Goal: Task Accomplishment & Management: Complete application form

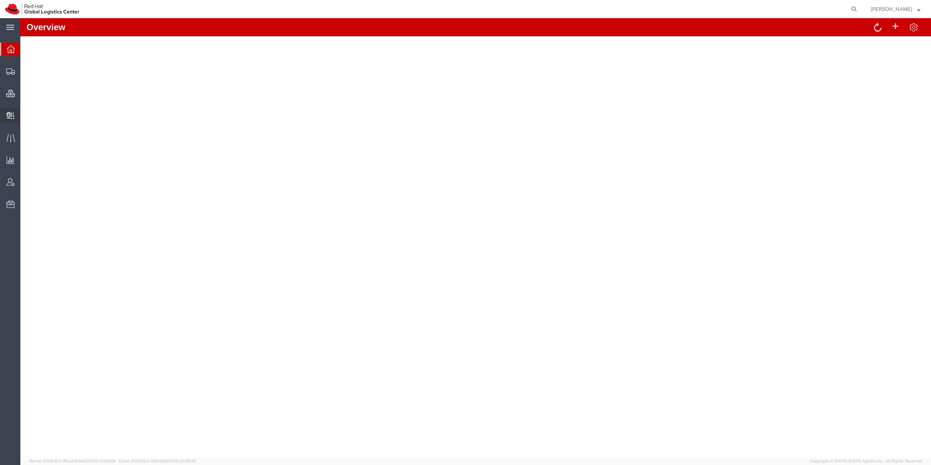
click at [0, 0] on span "Create Delivery" at bounding box center [0, 0] width 0 height 0
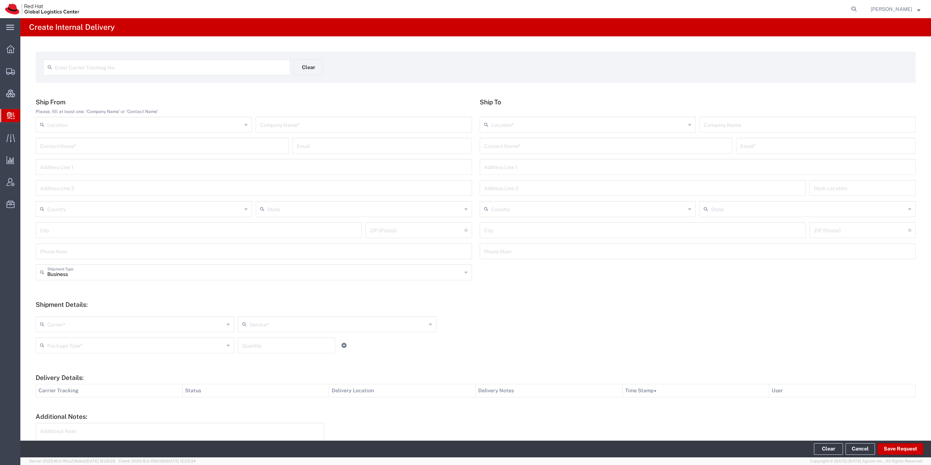
click at [174, 65] on input "text" at bounding box center [170, 66] width 231 height 13
paste input "5087956193"
type input "5087956193"
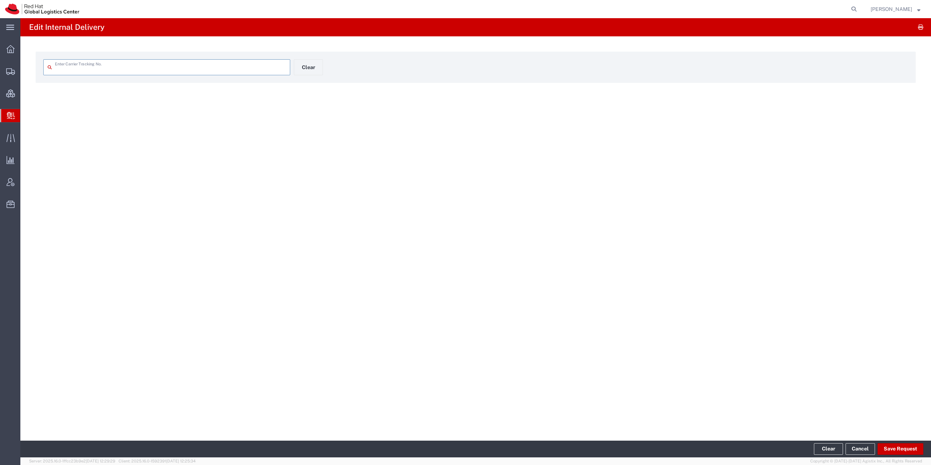
type input "5087956193"
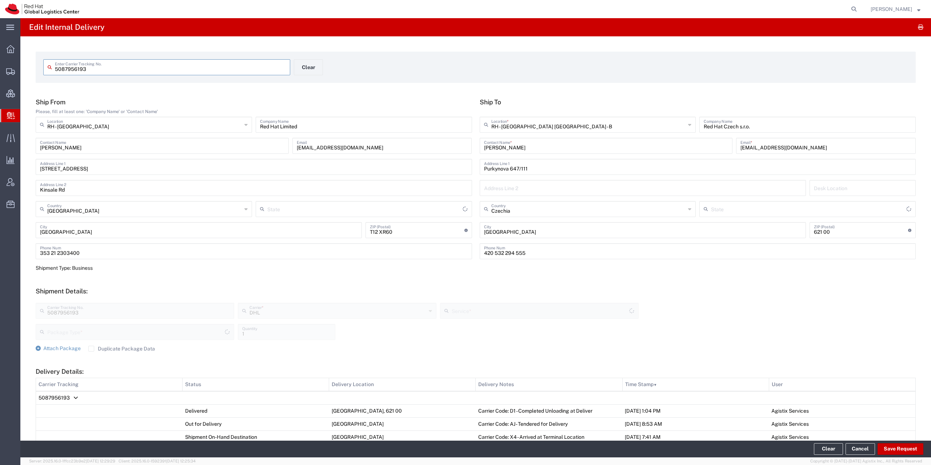
type input "Envelope"
type input "Express Worldwide"
click at [894, 450] on button "Save Request" at bounding box center [901, 449] width 46 height 12
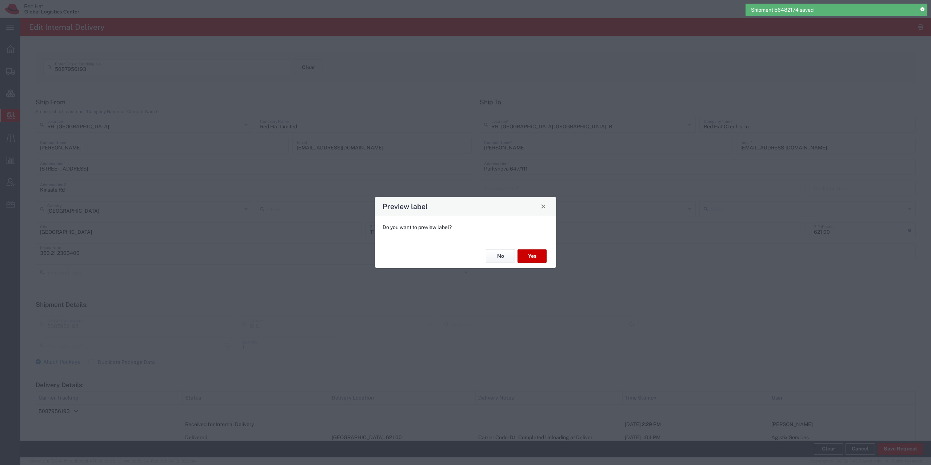
type input "Envelope"
type input "Express Worldwide"
click at [502, 259] on button "No" at bounding box center [500, 256] width 29 height 13
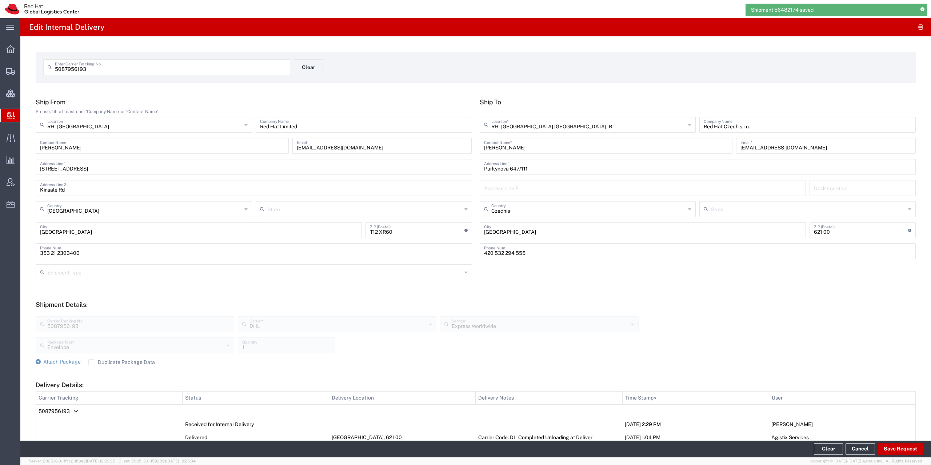
click at [55, 409] on span "5087956193" at bounding box center [54, 412] width 31 height 6
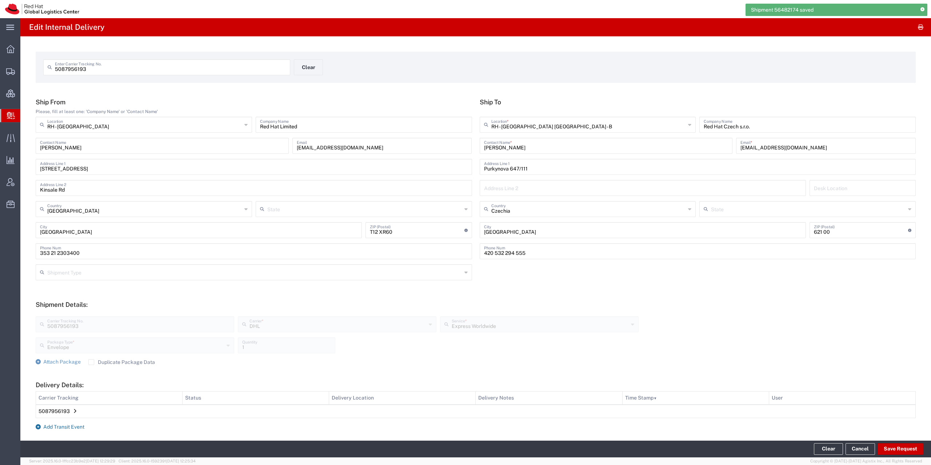
click at [53, 429] on span "Add Transit Event" at bounding box center [63, 427] width 41 height 6
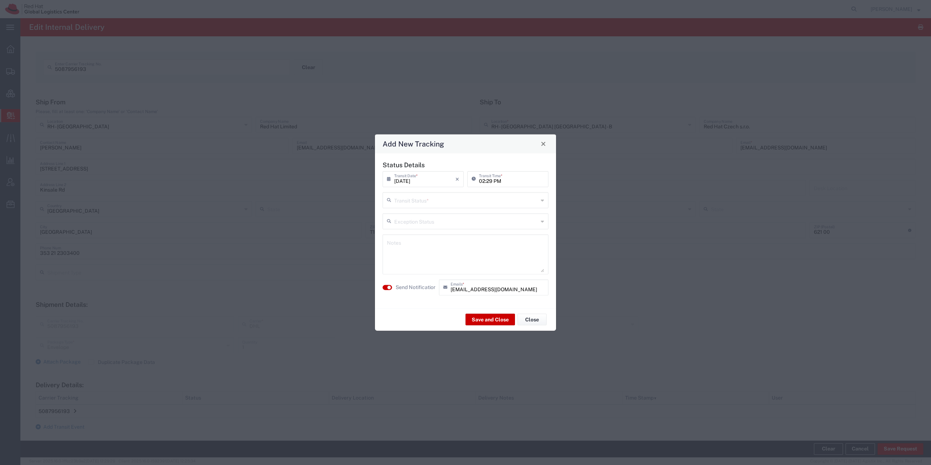
click at [421, 205] on input "text" at bounding box center [466, 199] width 144 height 13
click at [432, 249] on span "Shipment On-Hold" at bounding box center [465, 251] width 164 height 11
type input "Shipment On-Hold"
click at [391, 286] on button "button" at bounding box center [387, 287] width 9 height 5
click at [483, 323] on button "Save and Close" at bounding box center [490, 320] width 49 height 12
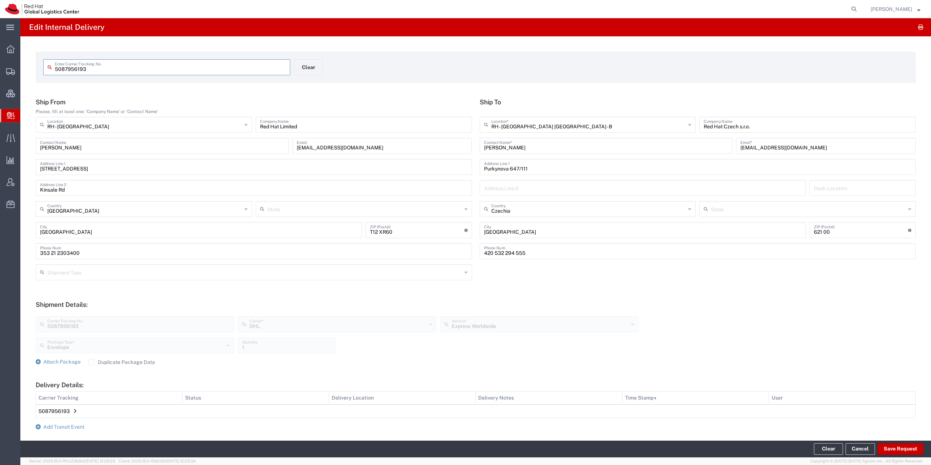
drag, startPoint x: 73, startPoint y: 69, endPoint x: 8, endPoint y: 72, distance: 65.6
click at [55, 72] on input "5087956193" at bounding box center [170, 66] width 231 height 13
paste input "9613414311"
type input "9613414311"
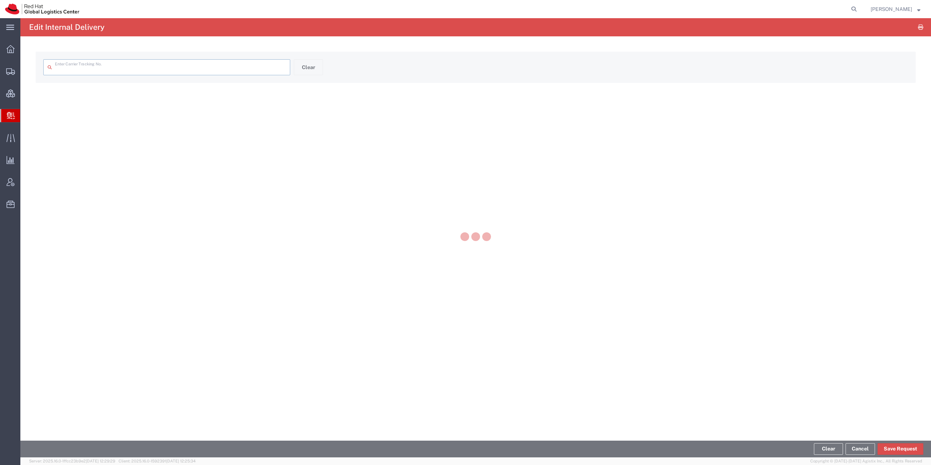
type input "9613414311"
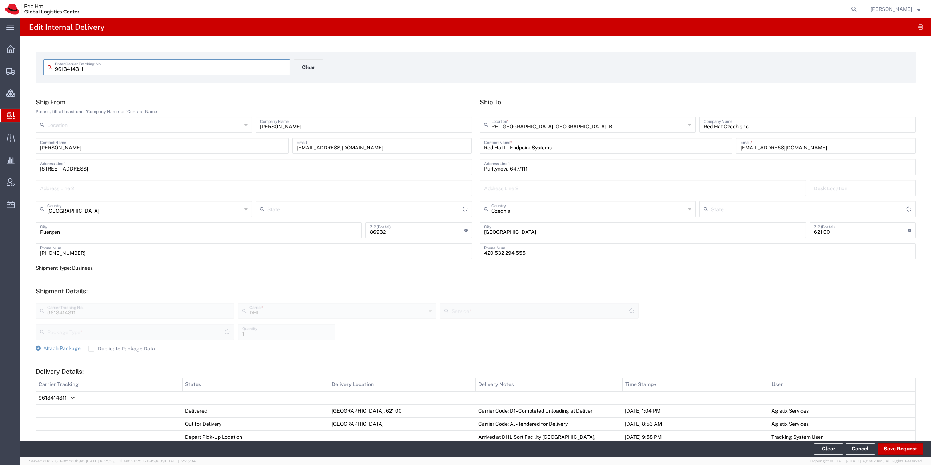
type input "Your Packaging"
type input "Economy Select"
click at [892, 449] on button "Save Request" at bounding box center [901, 449] width 46 height 12
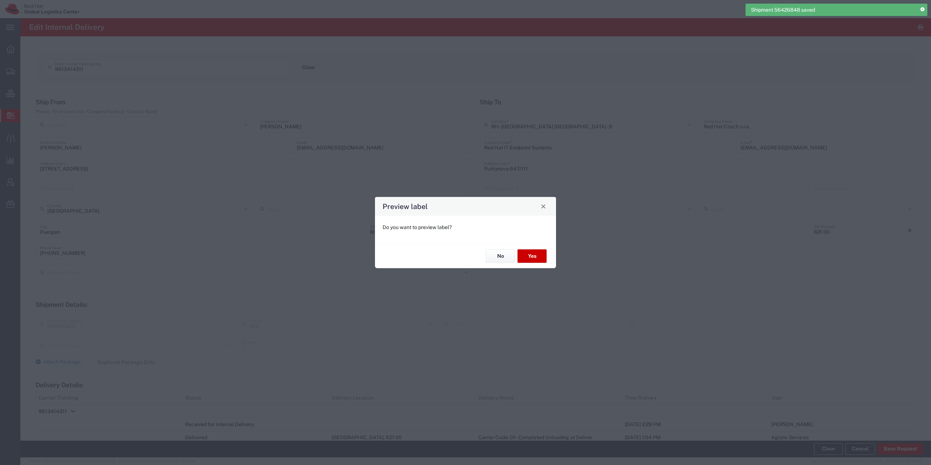
type input "Your Packaging"
type input "Economy Select"
click at [498, 255] on button "No" at bounding box center [500, 256] width 29 height 13
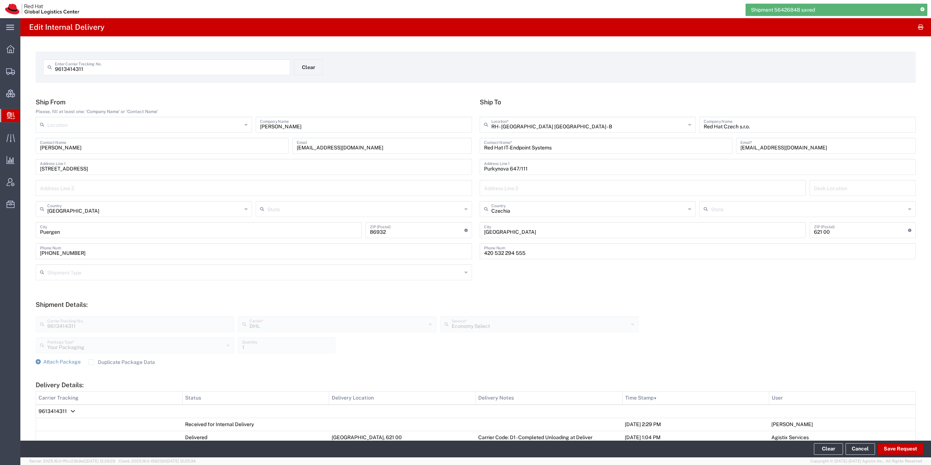
click at [60, 410] on span "9613414311" at bounding box center [53, 412] width 28 height 6
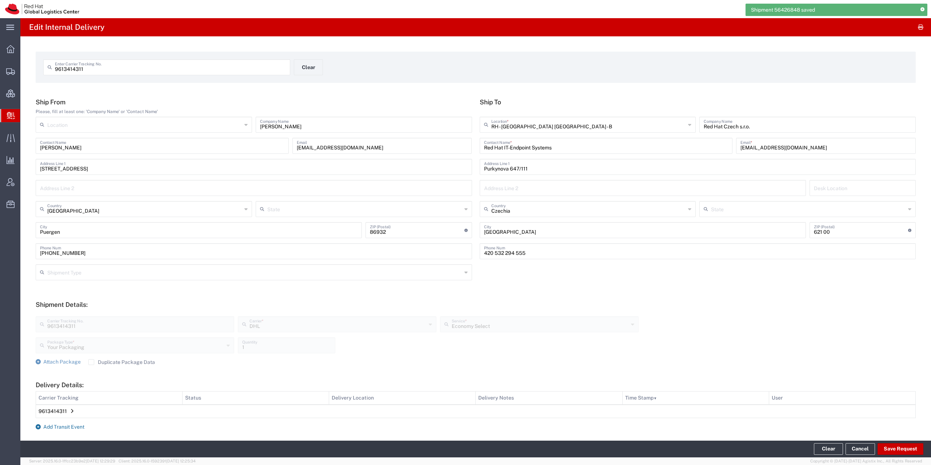
click at [60, 427] on span "Add Transit Event" at bounding box center [63, 427] width 41 height 6
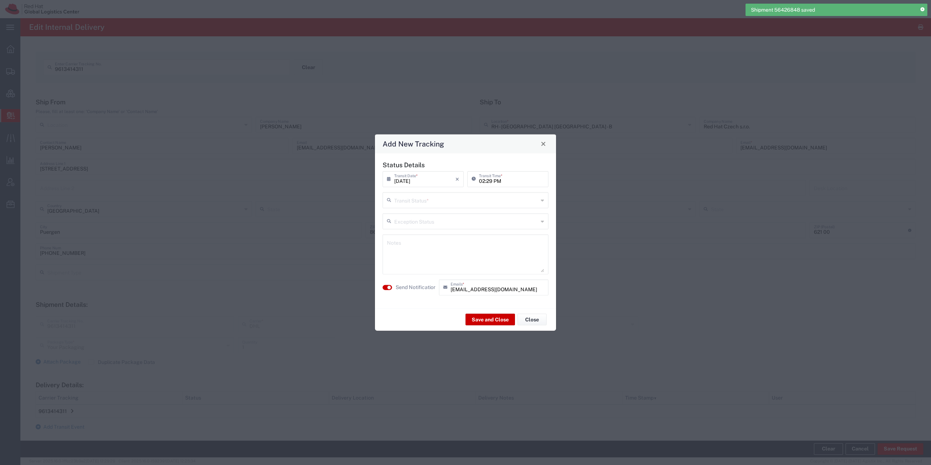
click at [444, 198] on input "text" at bounding box center [466, 199] width 144 height 13
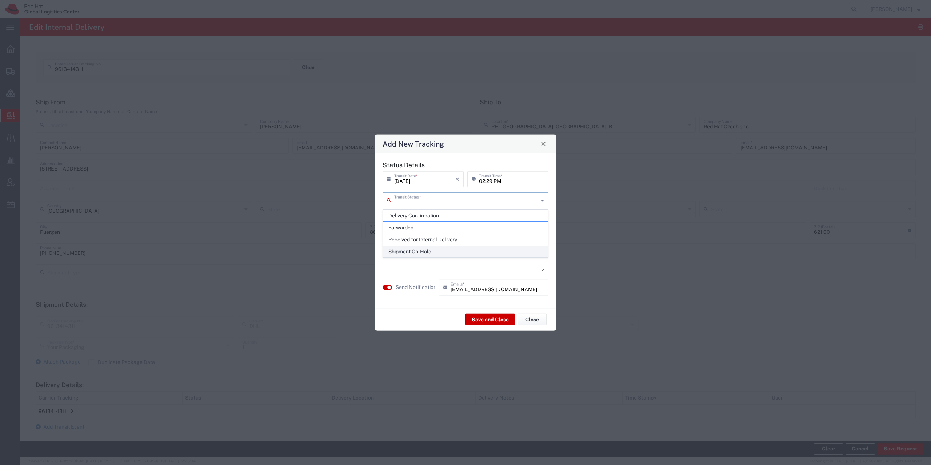
click at [429, 251] on span "Shipment On-Hold" at bounding box center [465, 251] width 164 height 11
type input "Shipment On-Hold"
click at [402, 283] on agx-switch-control "Send Notification" at bounding box center [409, 287] width 56 height 16
click at [403, 286] on label "Send Notification" at bounding box center [416, 288] width 41 height 8
click at [486, 320] on button "Save and Close" at bounding box center [490, 320] width 49 height 12
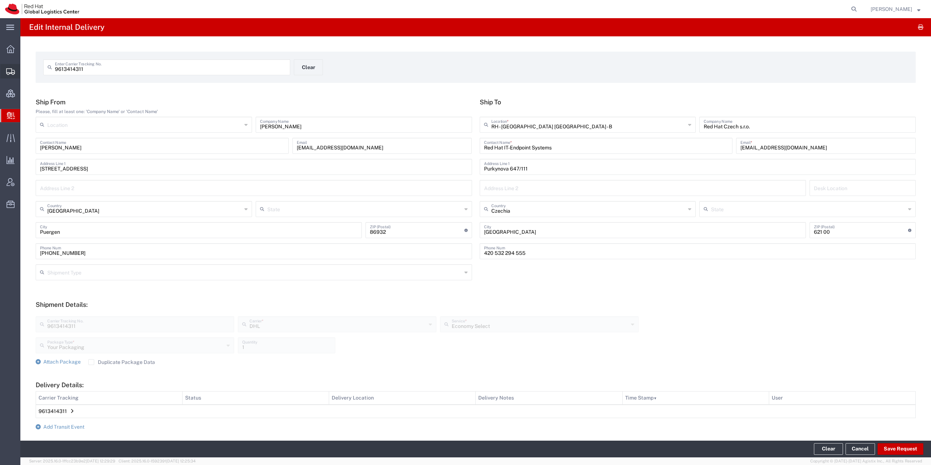
drag, startPoint x: 118, startPoint y: 71, endPoint x: 13, endPoint y: 68, distance: 104.8
click at [55, 68] on input "9613414311" at bounding box center [170, 66] width 231 height 13
paste input "8510802646"
type input "8510802646"
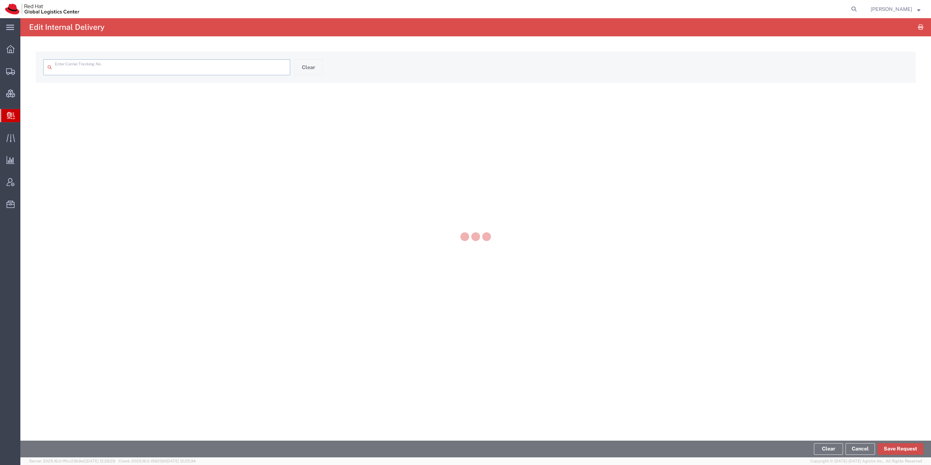
type input "8510802646"
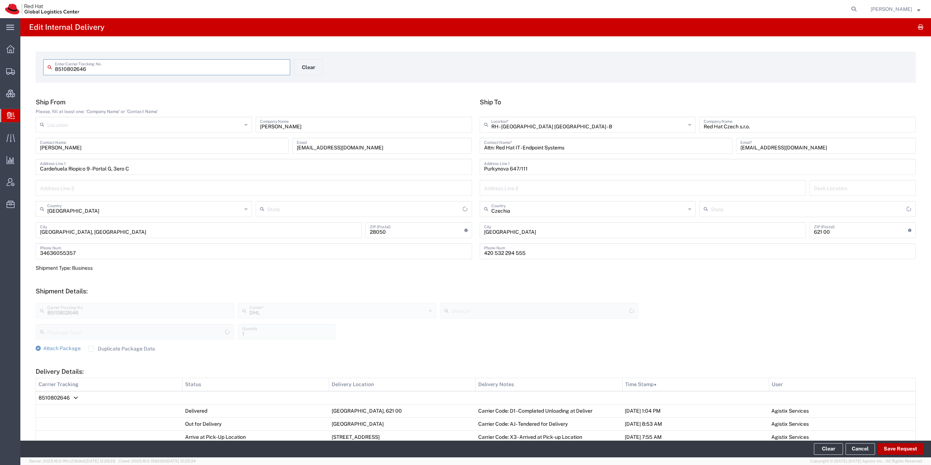
type input "Your Packaging"
type input "Comunidad de Madrid"
type input "Economy Select"
click at [901, 446] on button "Save Request" at bounding box center [901, 449] width 46 height 12
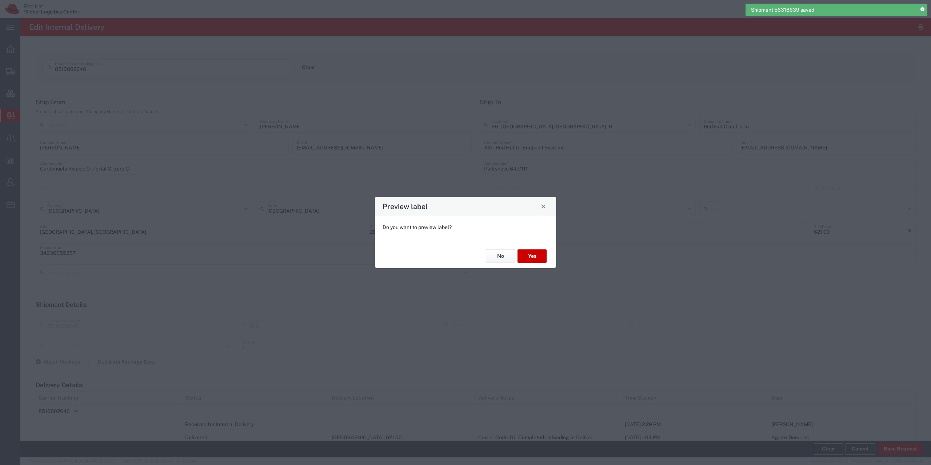
type input "Your Packaging"
type input "Economy Select"
click at [500, 256] on button "No" at bounding box center [500, 256] width 29 height 13
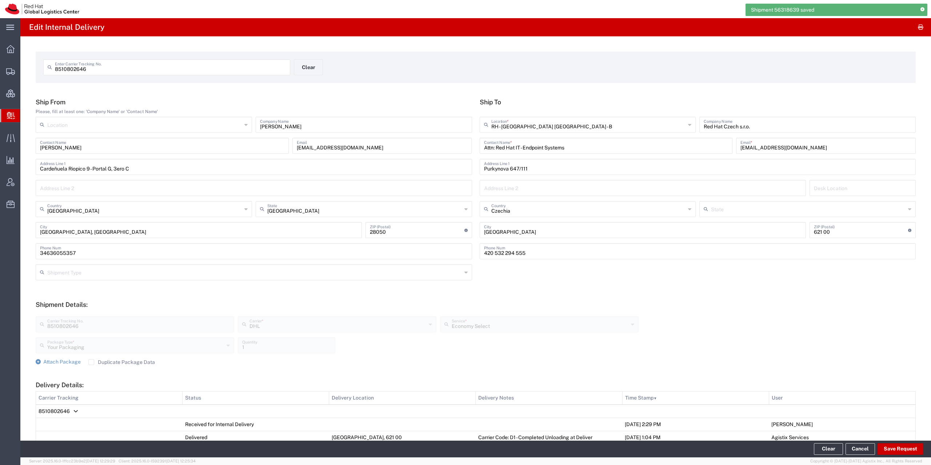
click at [67, 410] on span "8510802646" at bounding box center [54, 412] width 31 height 6
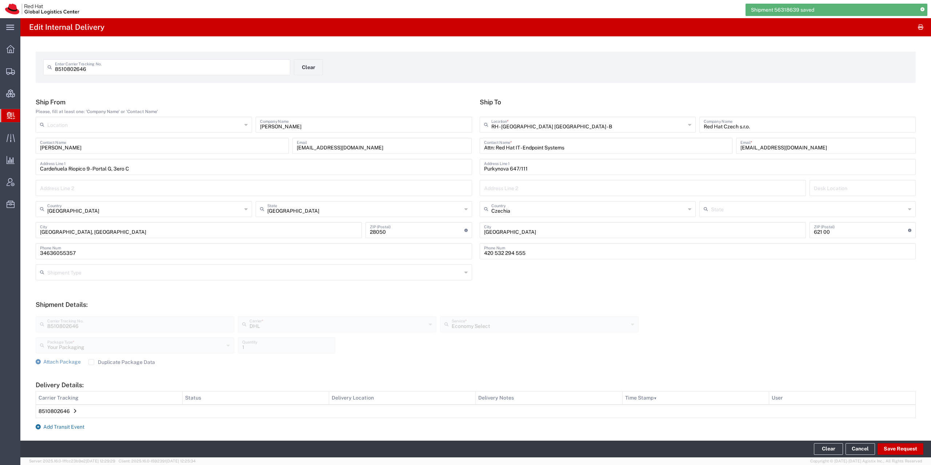
click at [66, 426] on span "Add Transit Event" at bounding box center [63, 427] width 41 height 6
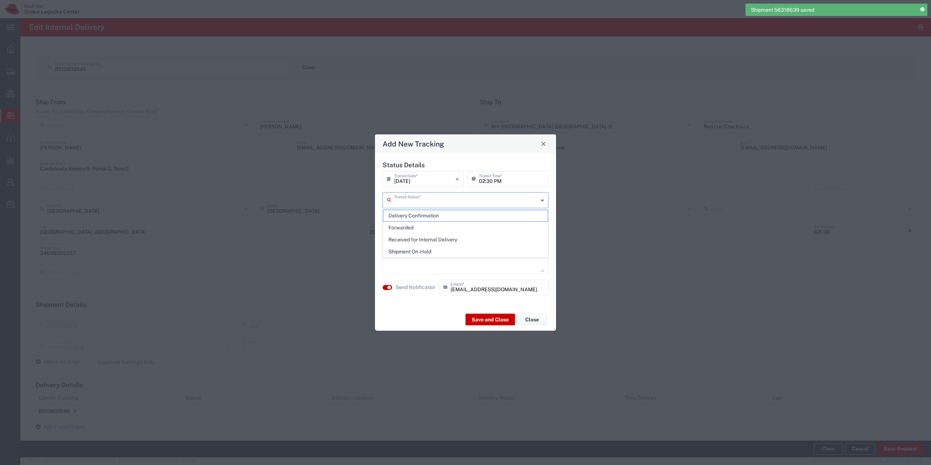
click at [420, 200] on input "text" at bounding box center [466, 199] width 144 height 13
click at [439, 251] on span "Shipment On-Hold" at bounding box center [465, 251] width 164 height 11
type input "Shipment On-Hold"
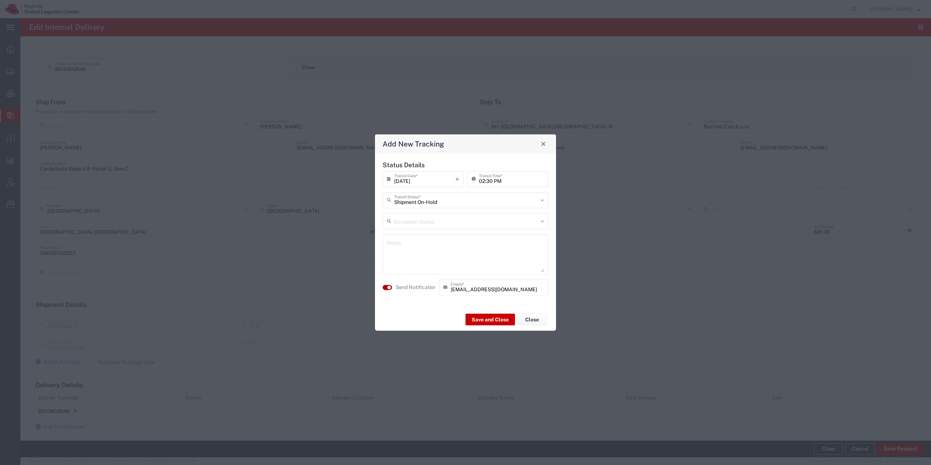
click at [390, 287] on small "button" at bounding box center [389, 288] width 4 height 4
click at [495, 319] on button "Save and Close" at bounding box center [490, 320] width 49 height 12
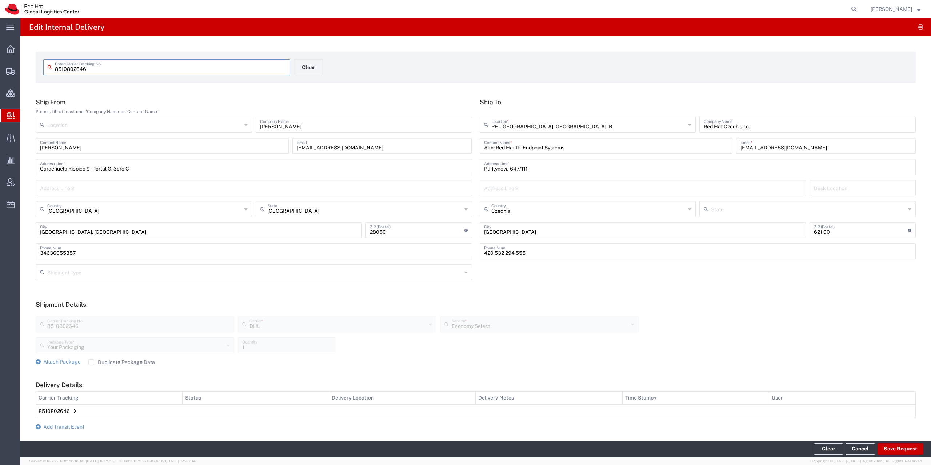
drag, startPoint x: 122, startPoint y: 72, endPoint x: 14, endPoint y: 71, distance: 108.0
click at [55, 71] on input "8510802646" at bounding box center [170, 66] width 231 height 13
paste input "1463197223"
type input "1463197223"
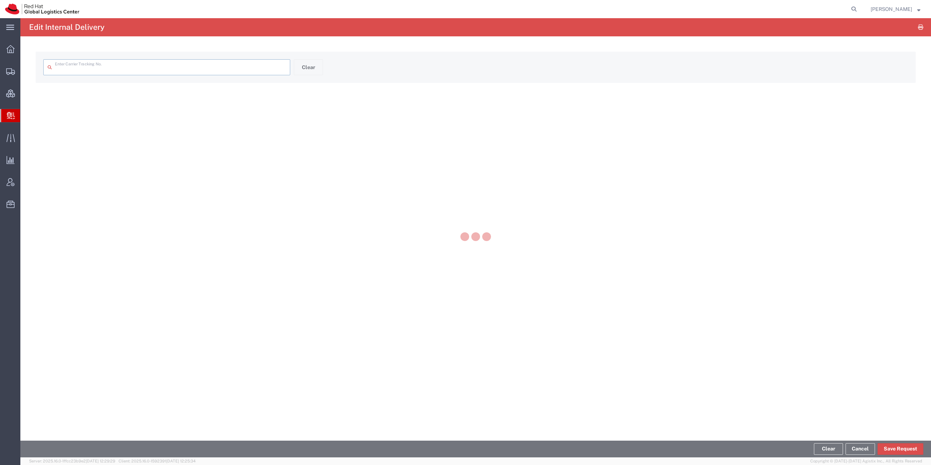
type input "1463197223"
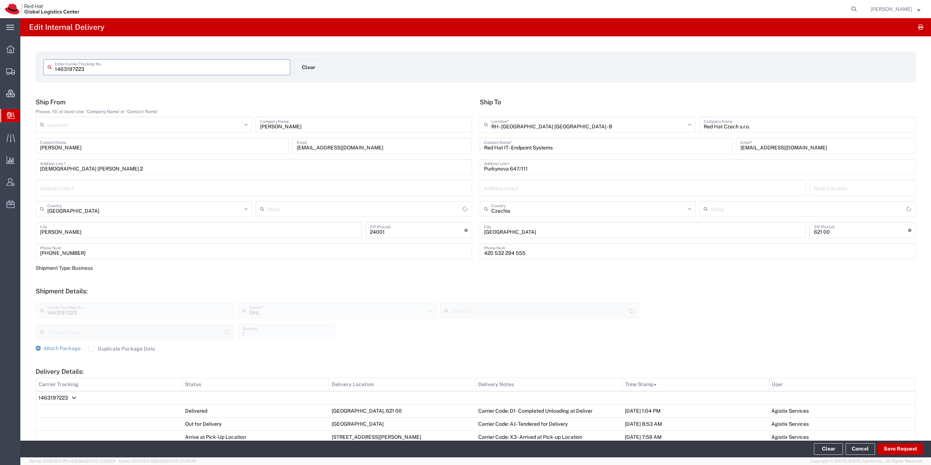
type input "Castilla y León"
type input "Your Packaging"
type input "Economy Select"
click at [892, 449] on button "Save Request" at bounding box center [901, 449] width 46 height 12
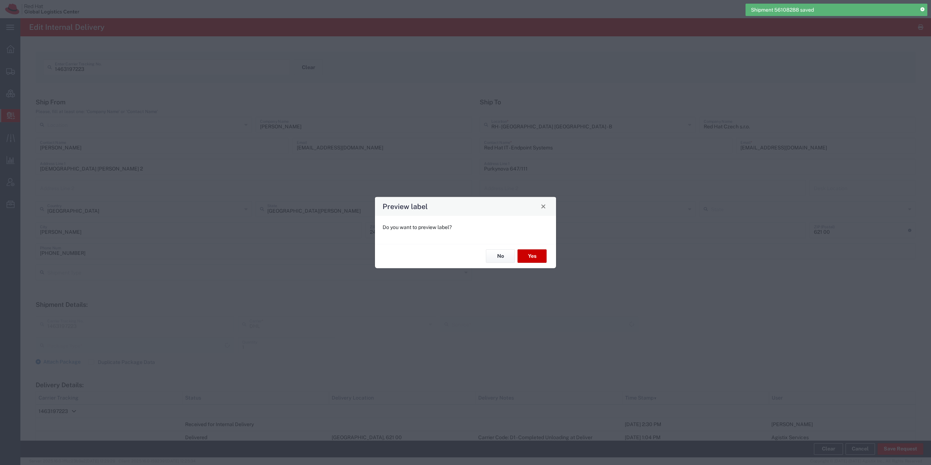
type input "Your Packaging"
type input "Economy Select"
click at [492, 253] on button "No" at bounding box center [500, 256] width 29 height 13
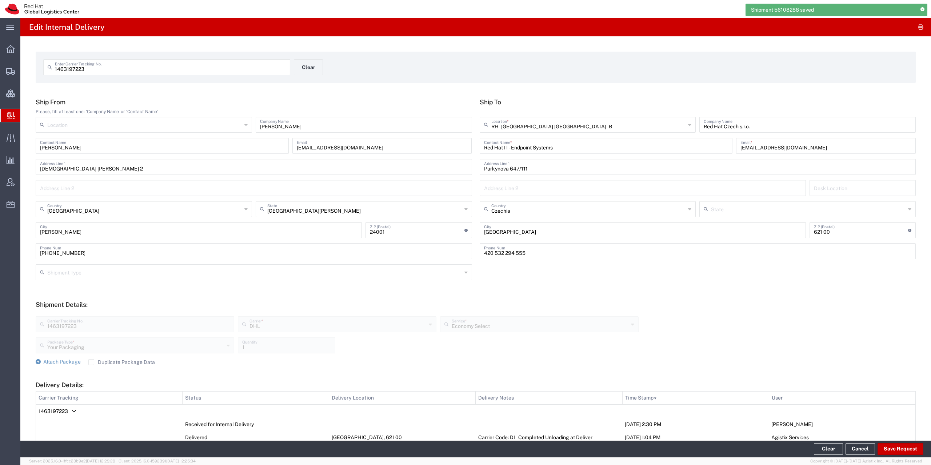
click at [51, 413] on span "1463197223" at bounding box center [53, 412] width 29 height 6
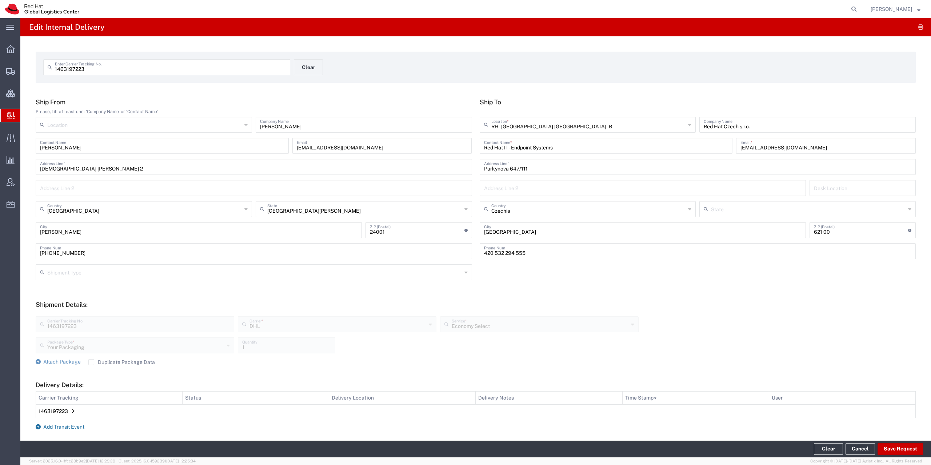
click at [56, 425] on span "Add Transit Event" at bounding box center [63, 427] width 41 height 6
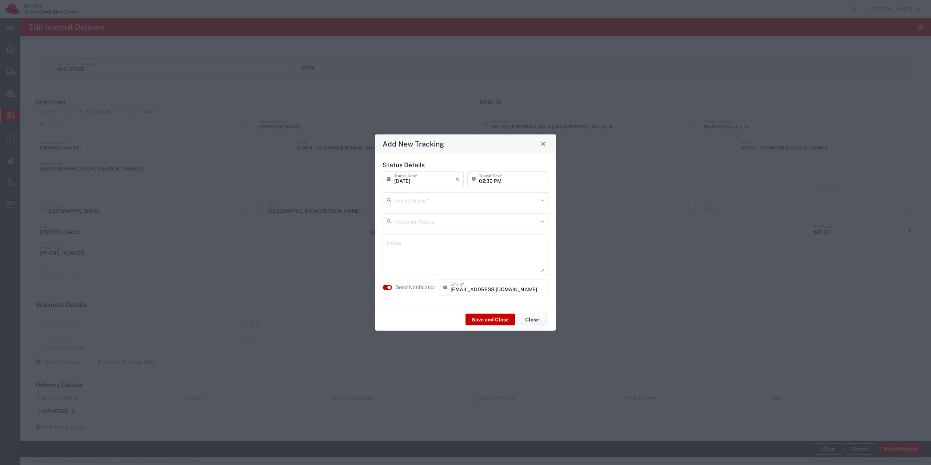
click at [474, 198] on input "text" at bounding box center [466, 199] width 144 height 13
click at [449, 254] on span "Shipment On-Hold" at bounding box center [465, 251] width 164 height 11
type input "Shipment On-Hold"
click at [397, 286] on label "Send Notification" at bounding box center [416, 288] width 41 height 8
click at [482, 318] on button "Save and Close" at bounding box center [490, 320] width 49 height 12
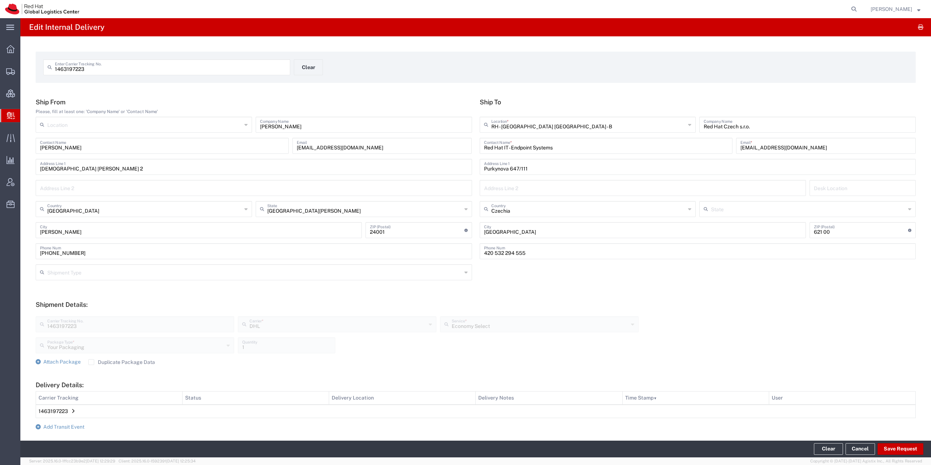
drag, startPoint x: 105, startPoint y: 68, endPoint x: 16, endPoint y: 65, distance: 89.6
click at [55, 65] on input "1463197223" at bounding box center [170, 66] width 231 height 13
paste input "3163508854"
type input "3163508854"
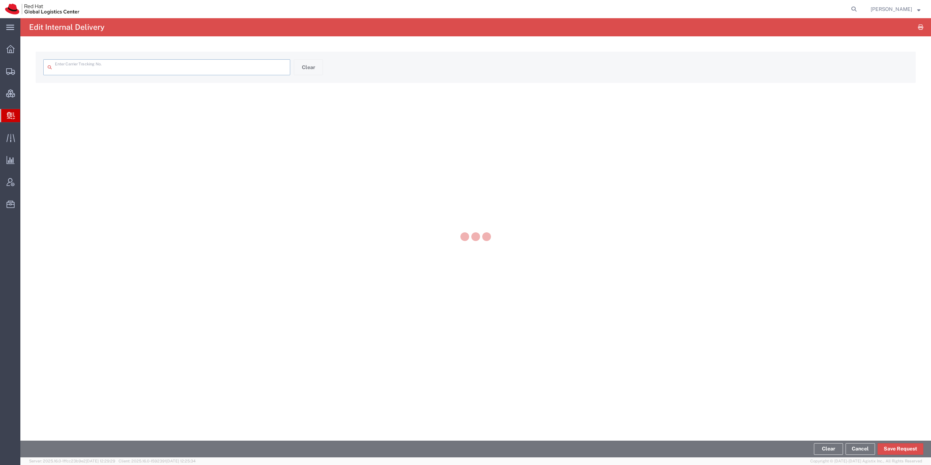
type input "3163508854"
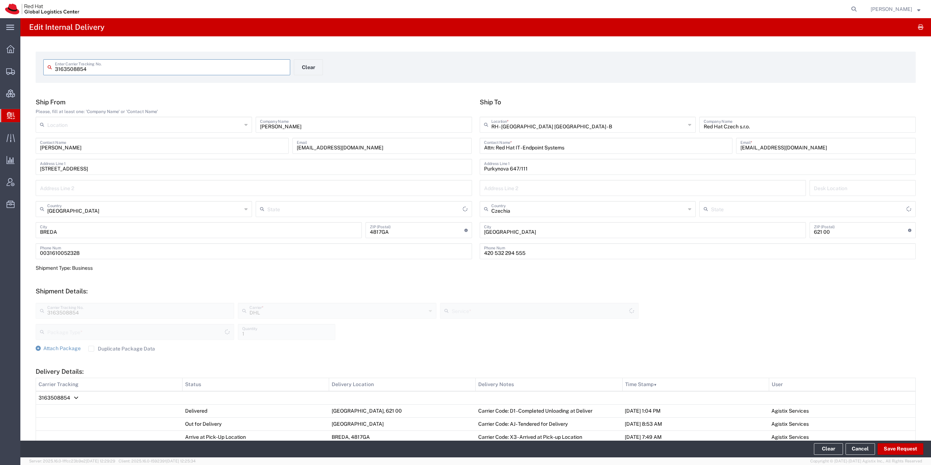
type input "Your Packaging"
type input "Economy Select"
click at [890, 451] on button "Save Request" at bounding box center [901, 449] width 46 height 12
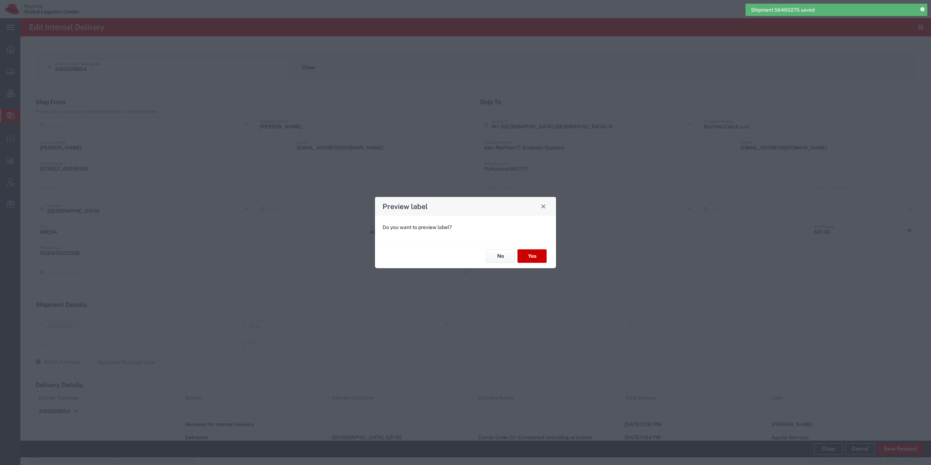
type input "Economy Select"
type input "Your Packaging"
click at [502, 259] on button "No" at bounding box center [500, 256] width 29 height 13
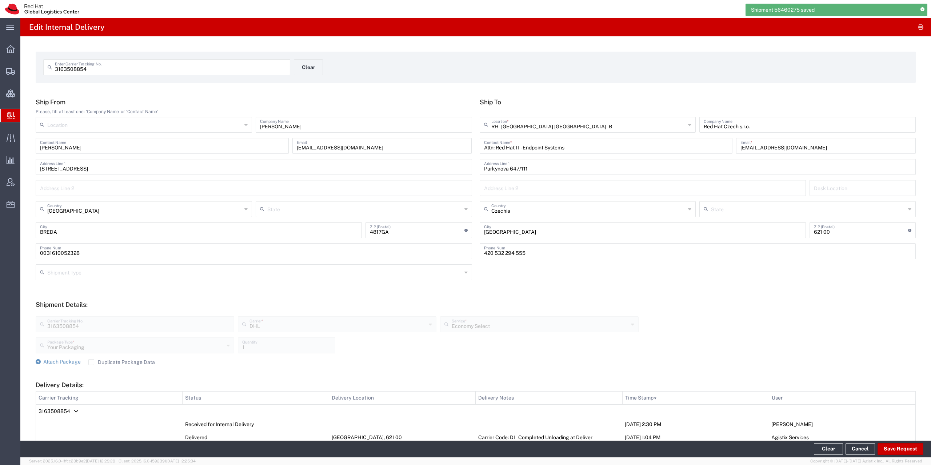
click at [76, 408] on td "3163508854" at bounding box center [476, 411] width 880 height 13
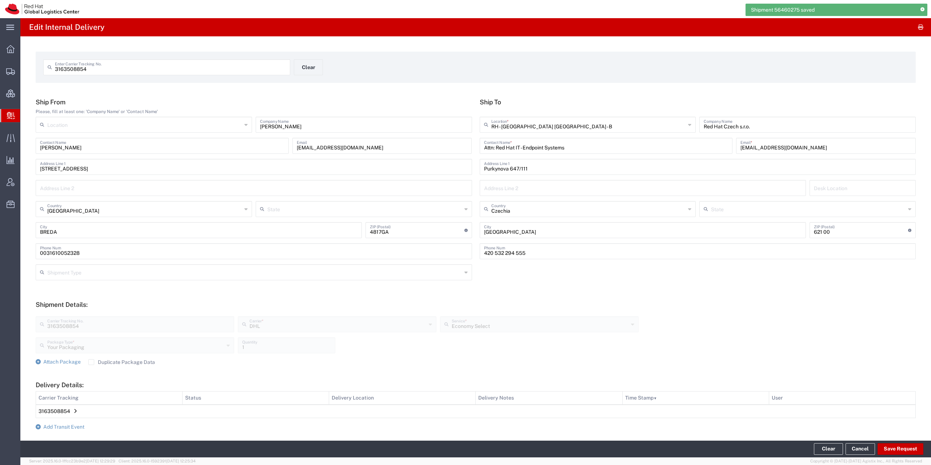
click at [73, 423] on form "Ship From Please, fill at least one: 'Company Name' or 'Contact Name' Location …" at bounding box center [476, 306] width 880 height 416
click at [73, 425] on span "Add Transit Event" at bounding box center [63, 427] width 41 height 6
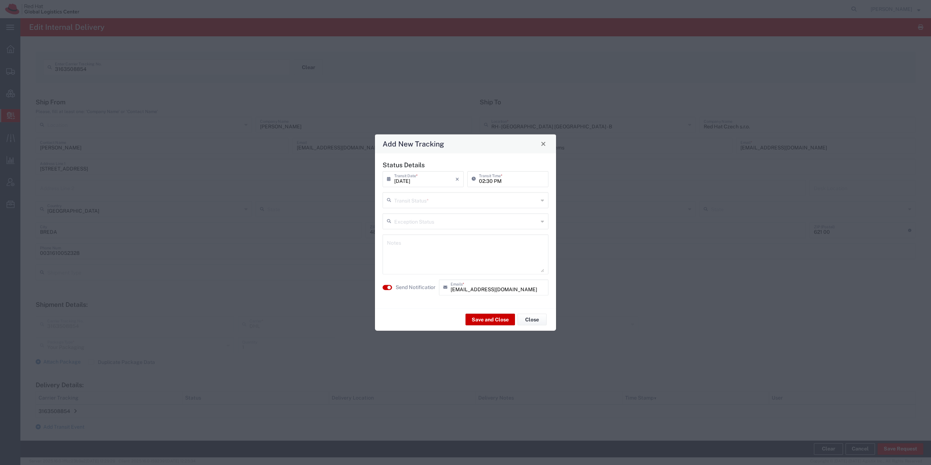
click at [498, 204] on input "text" at bounding box center [466, 199] width 144 height 13
click at [445, 249] on span "Shipment On-Hold" at bounding box center [465, 251] width 164 height 11
type input "Shipment On-Hold"
click at [395, 289] on agx-switch-control "Send Notification" at bounding box center [409, 287] width 56 height 16
click at [412, 291] on label "Send Notification" at bounding box center [416, 288] width 41 height 8
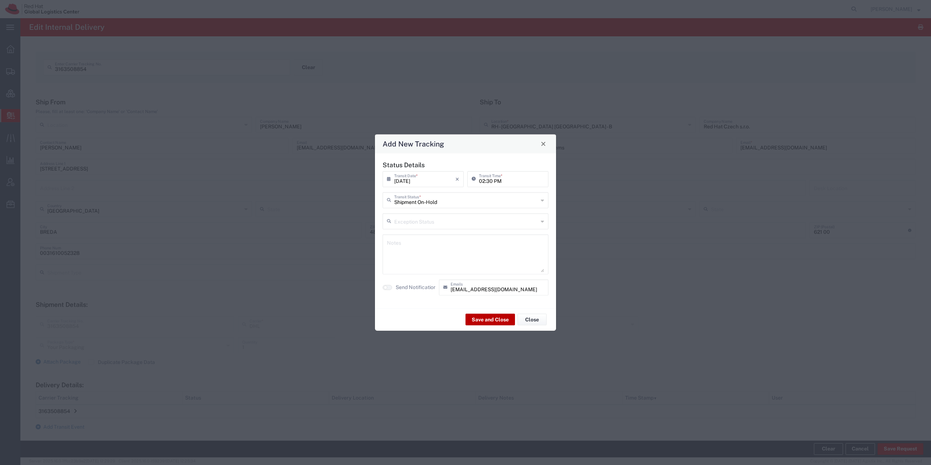
click at [497, 322] on button "Save and Close" at bounding box center [490, 320] width 49 height 12
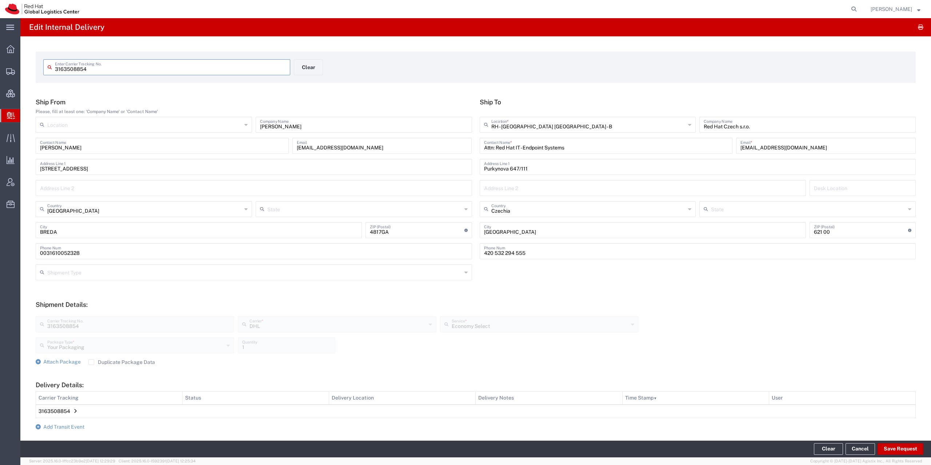
drag, startPoint x: -4, startPoint y: 88, endPoint x: -43, endPoint y: 91, distance: 39.8
click at [55, 73] on input "3163508854" at bounding box center [170, 66] width 231 height 13
paste input "9508598013"
type input "9508598013"
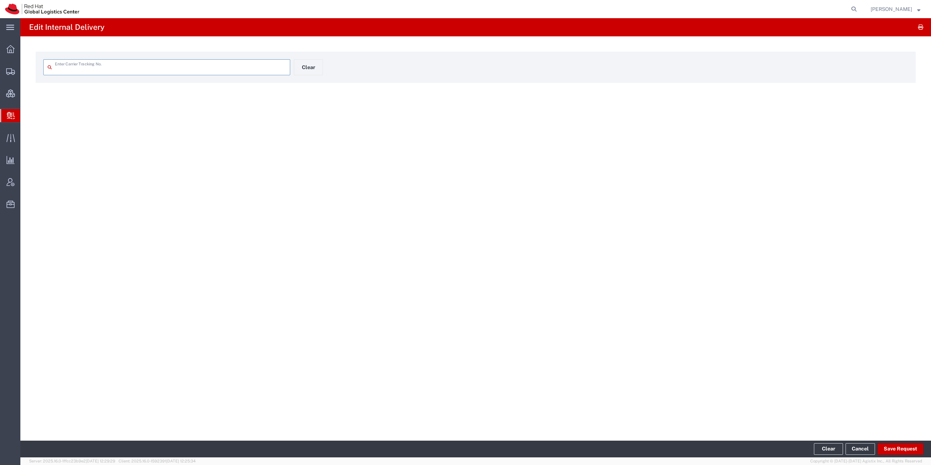
type input "9508598013"
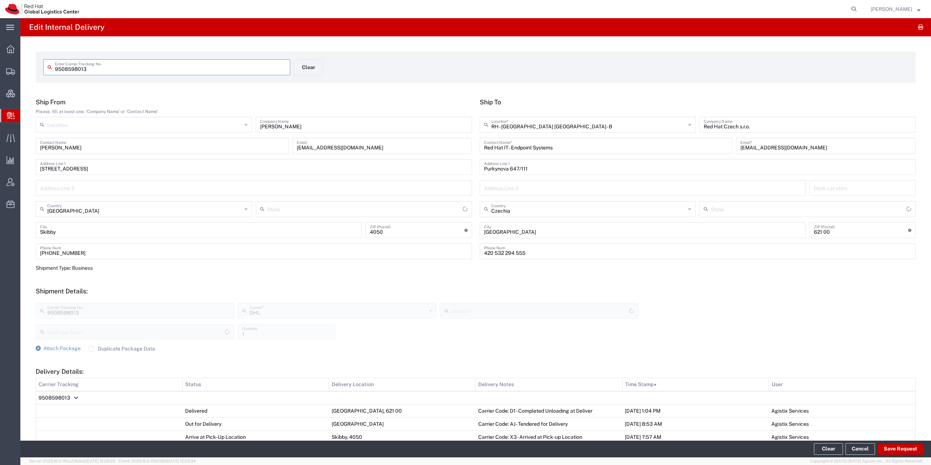
type input "Your Packaging"
type input "Economy Select"
click at [892, 451] on button "Save Request" at bounding box center [901, 449] width 46 height 12
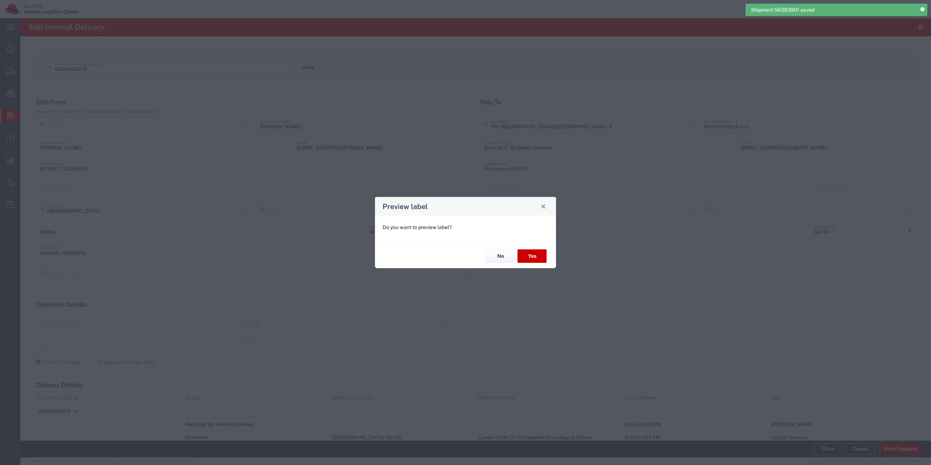
type input "Your Packaging"
type input "Economy Select"
click at [497, 256] on button "No" at bounding box center [500, 256] width 29 height 13
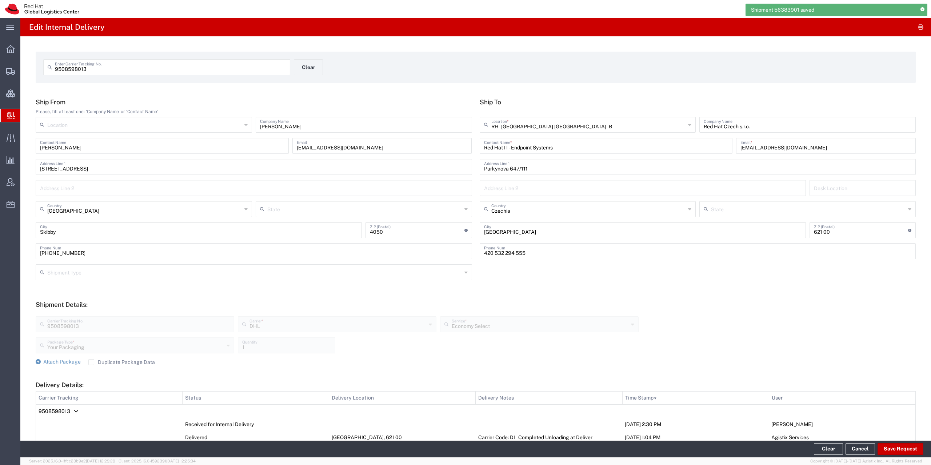
click at [69, 409] on td "9508598013" at bounding box center [476, 411] width 880 height 13
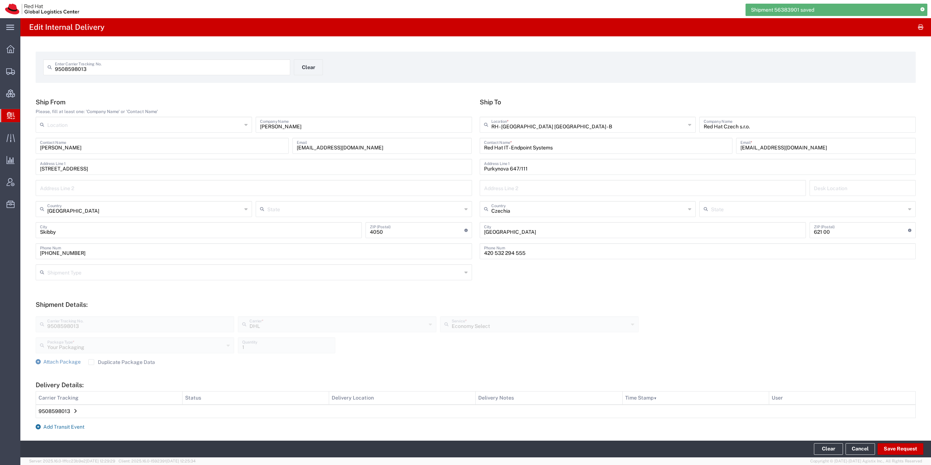
click at [55, 426] on span "Add Transit Event" at bounding box center [63, 427] width 41 height 6
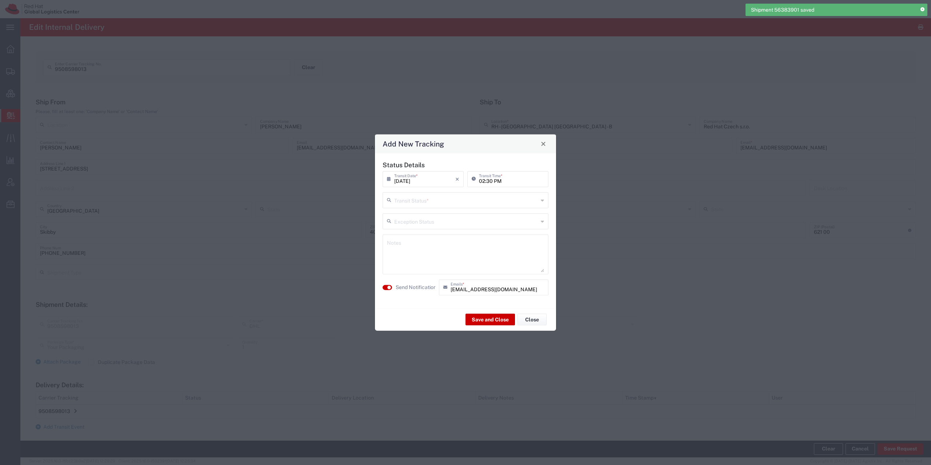
click at [461, 199] on input "text" at bounding box center [466, 199] width 144 height 13
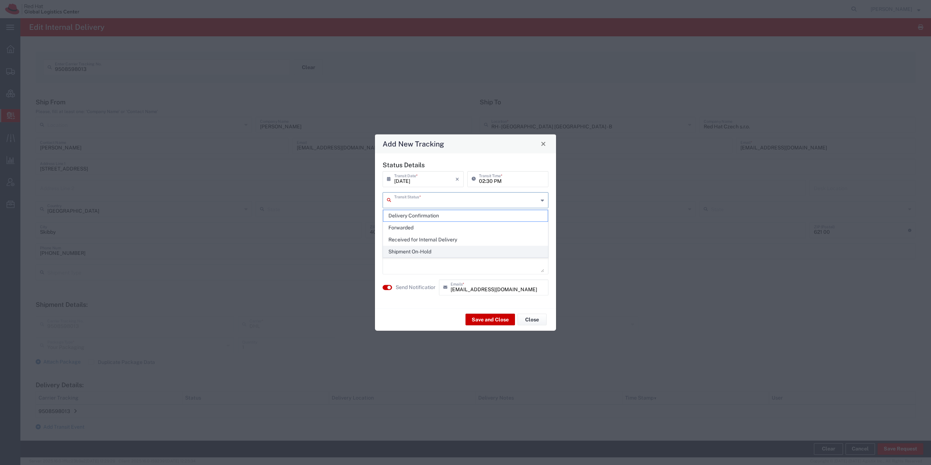
click at [429, 251] on span "Shipment On-Hold" at bounding box center [465, 251] width 164 height 11
type input "Shipment On-Hold"
drag, startPoint x: 397, startPoint y: 284, endPoint x: 393, endPoint y: 289, distance: 6.0
click at [396, 286] on agx-label "Send Notification" at bounding box center [416, 288] width 40 height 8
click at [489, 320] on button "Save and Close" at bounding box center [490, 320] width 49 height 12
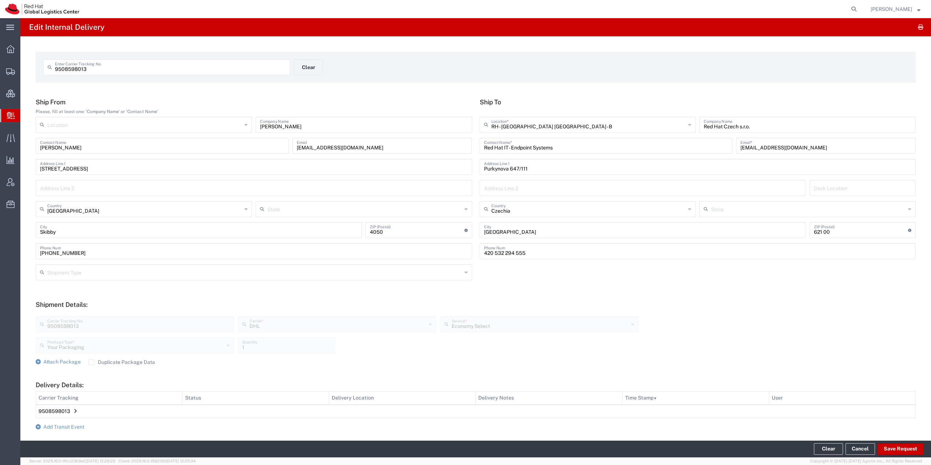
click at [16, 117] on div at bounding box center [10, 115] width 20 height 13
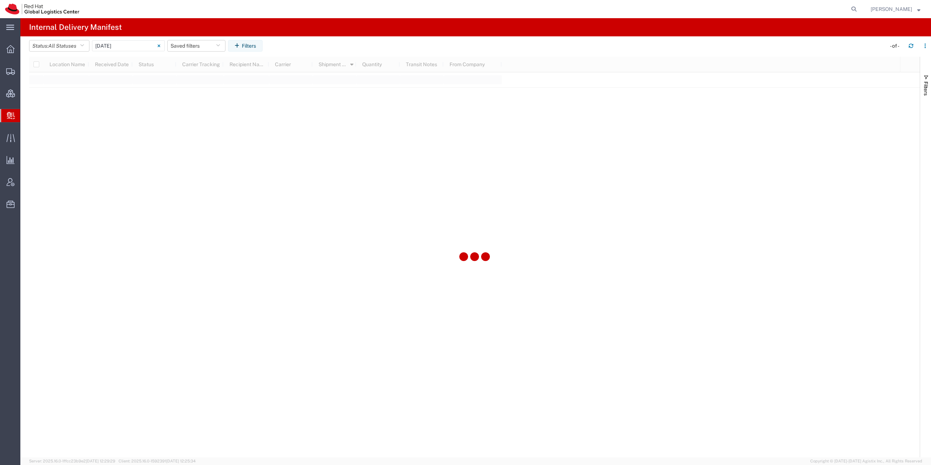
type input "Today"
